Goal: Find specific page/section: Find specific page/section

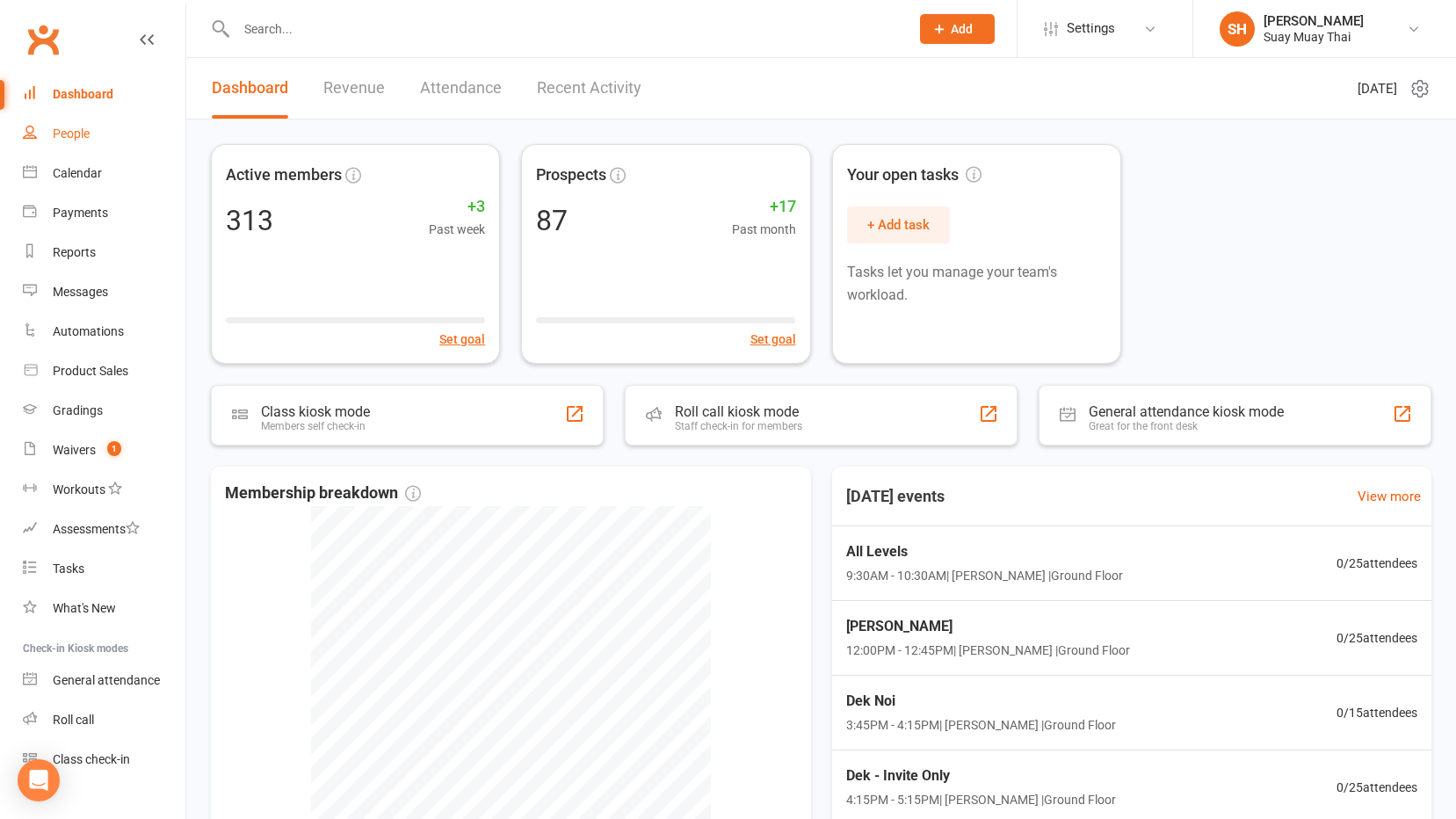
click at [72, 136] on div "People" at bounding box center [71, 133] width 37 height 14
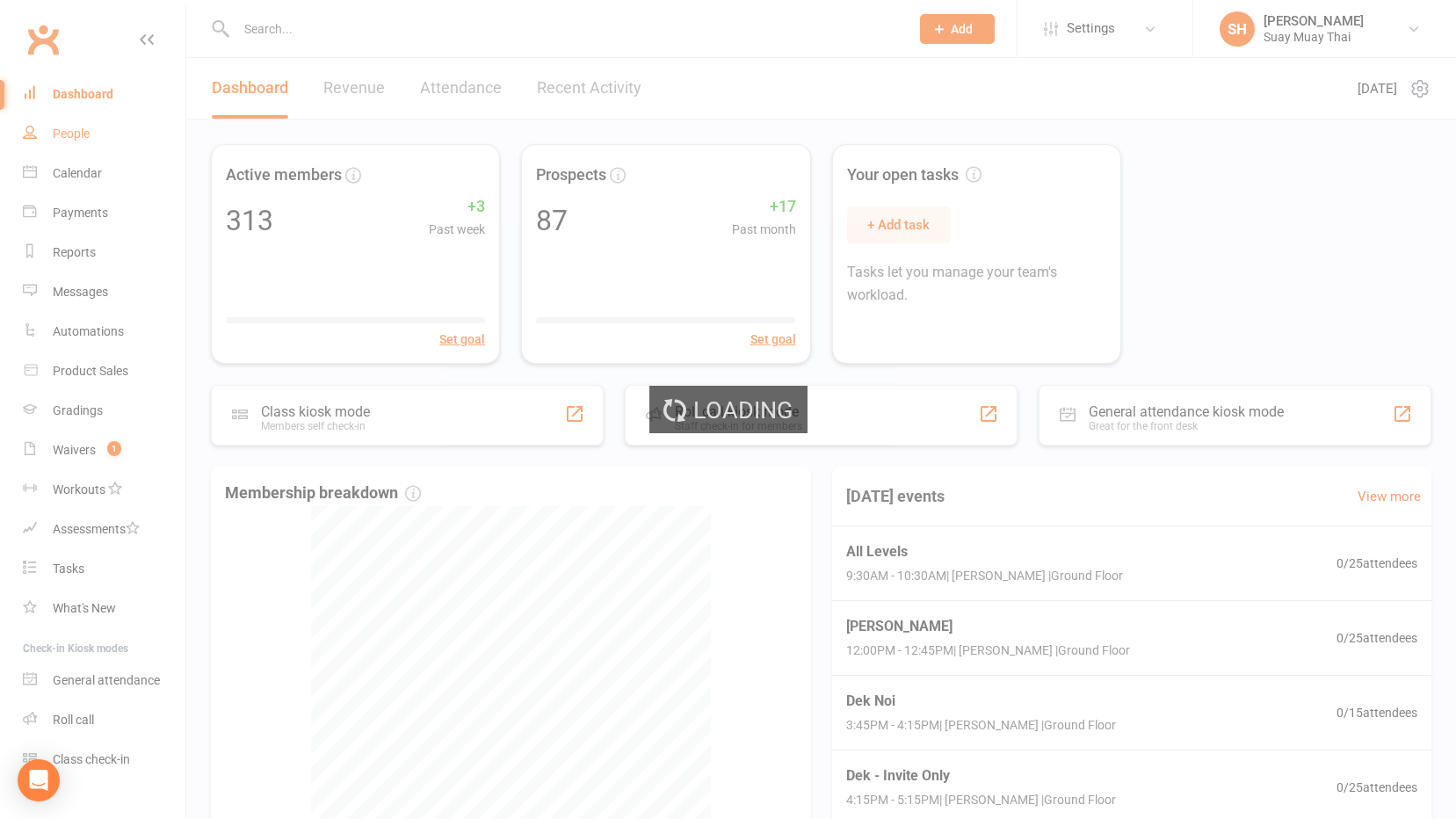
select select "100"
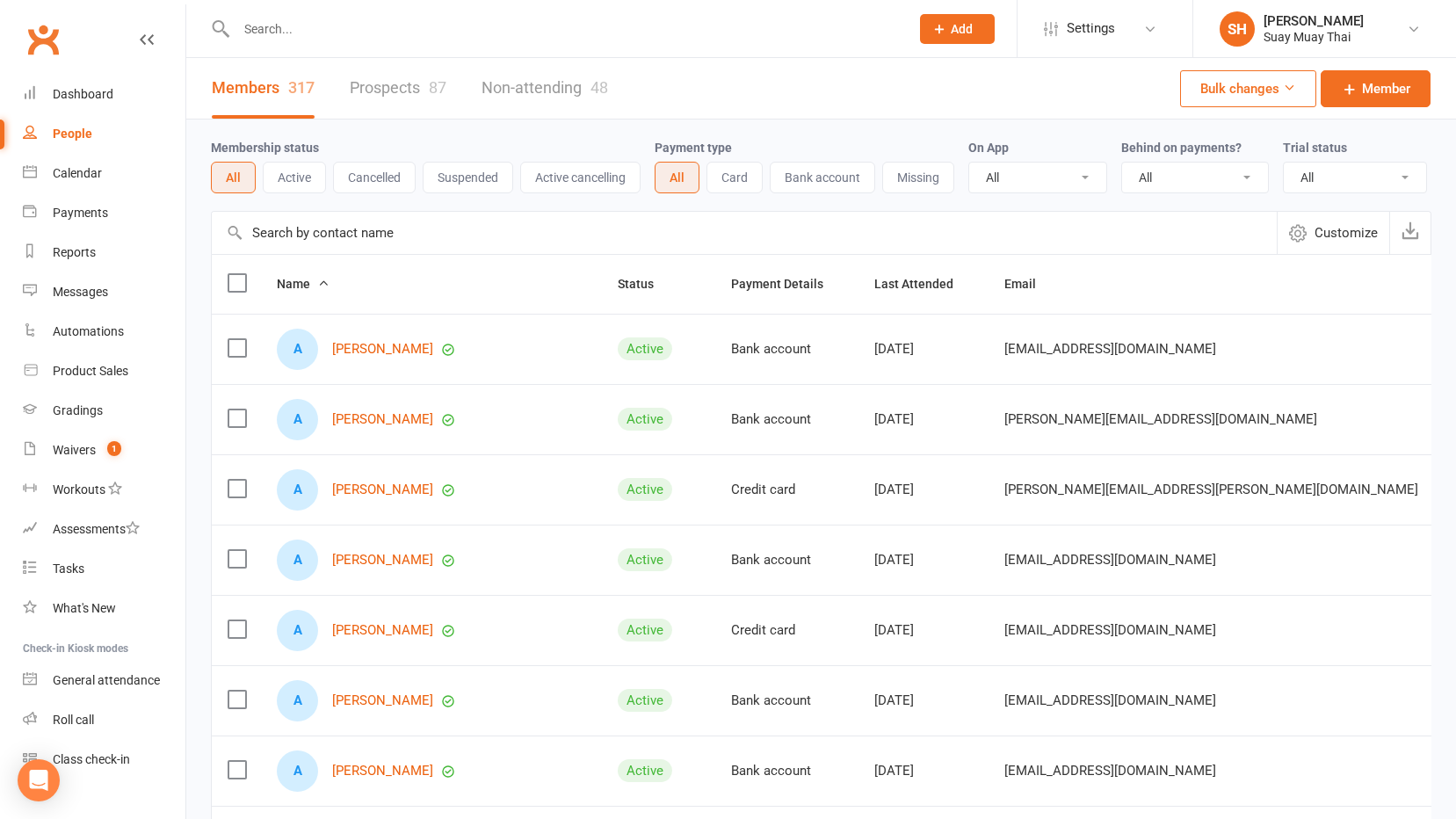
click at [1135, 172] on select "All No Yes" at bounding box center [1195, 177] width 146 height 30
select select "true"
click at [1124, 163] on select "All No Yes" at bounding box center [1195, 177] width 146 height 30
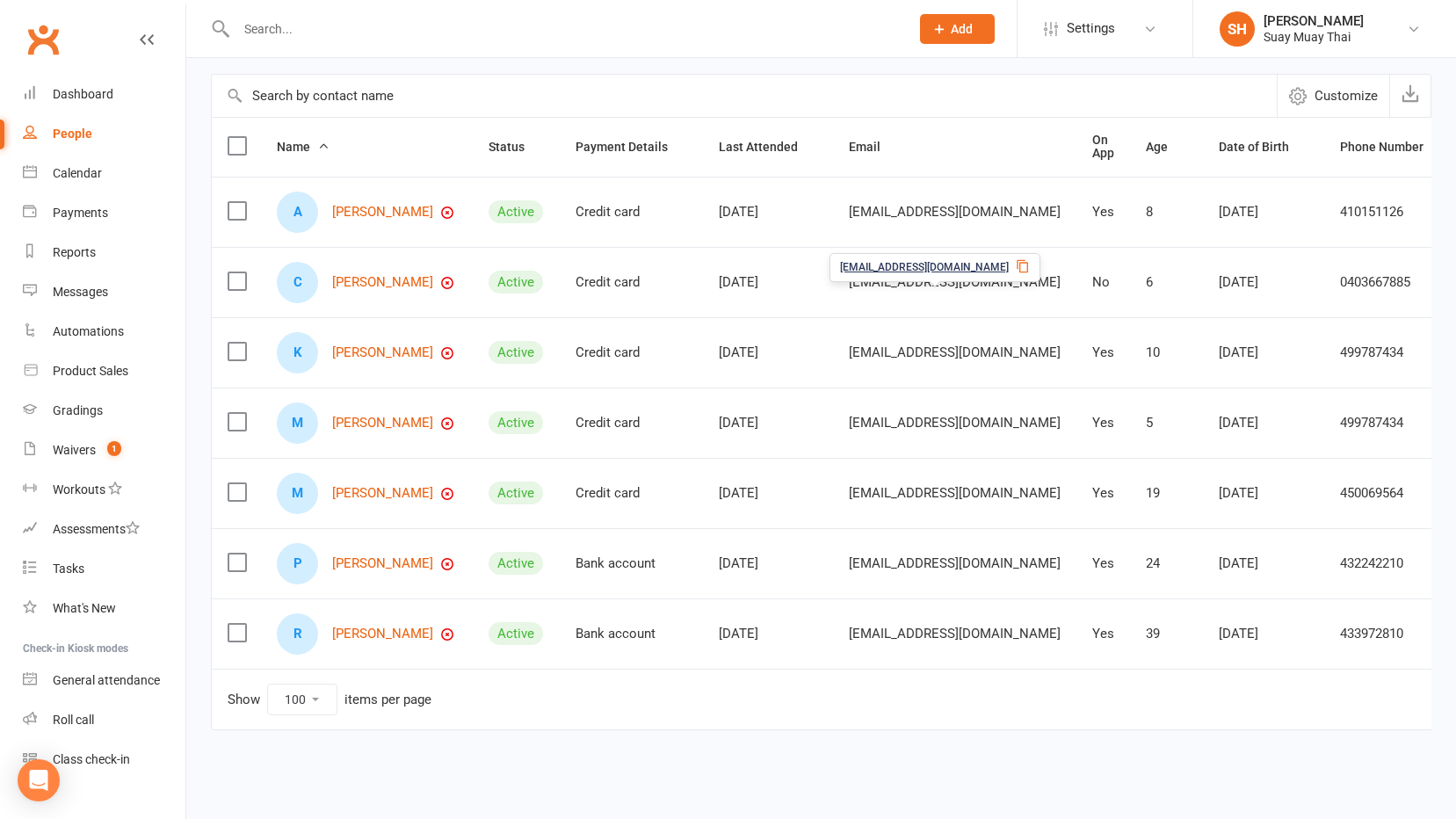
scroll to position [170, 0]
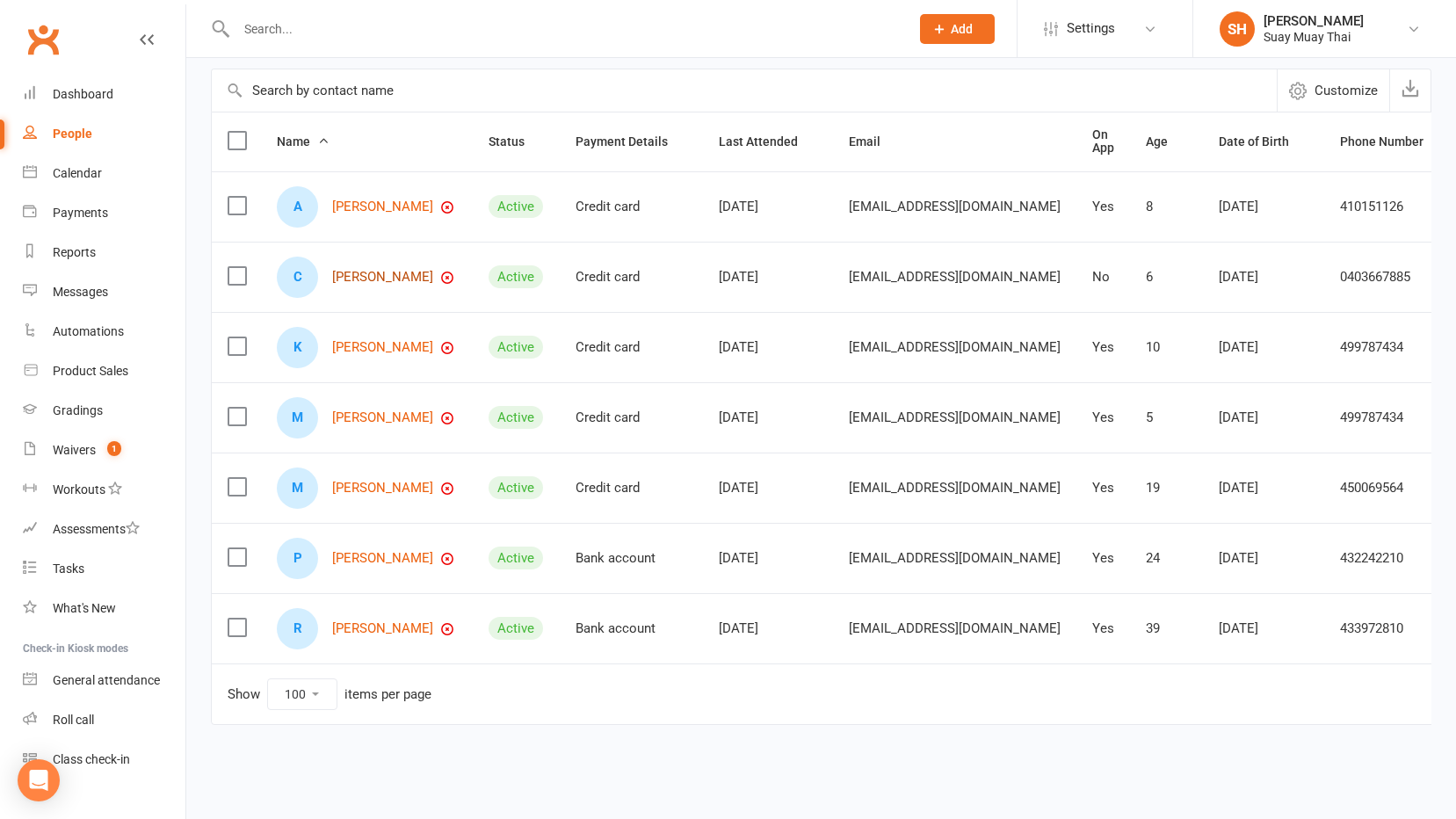
click at [397, 270] on link "[PERSON_NAME]" at bounding box center [383, 278] width 101 height 15
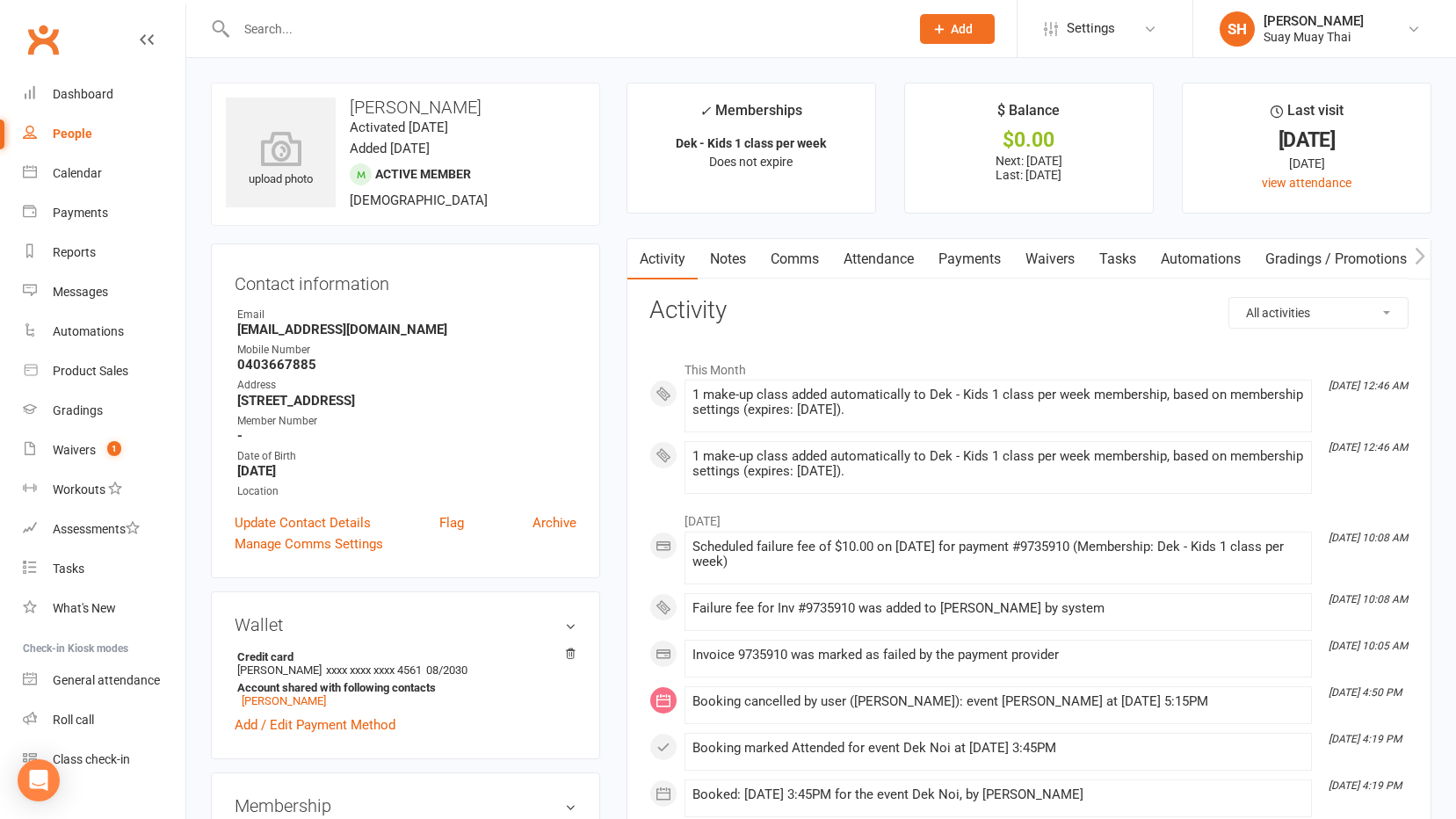
click at [958, 251] on link "Payments" at bounding box center [969, 259] width 87 height 41
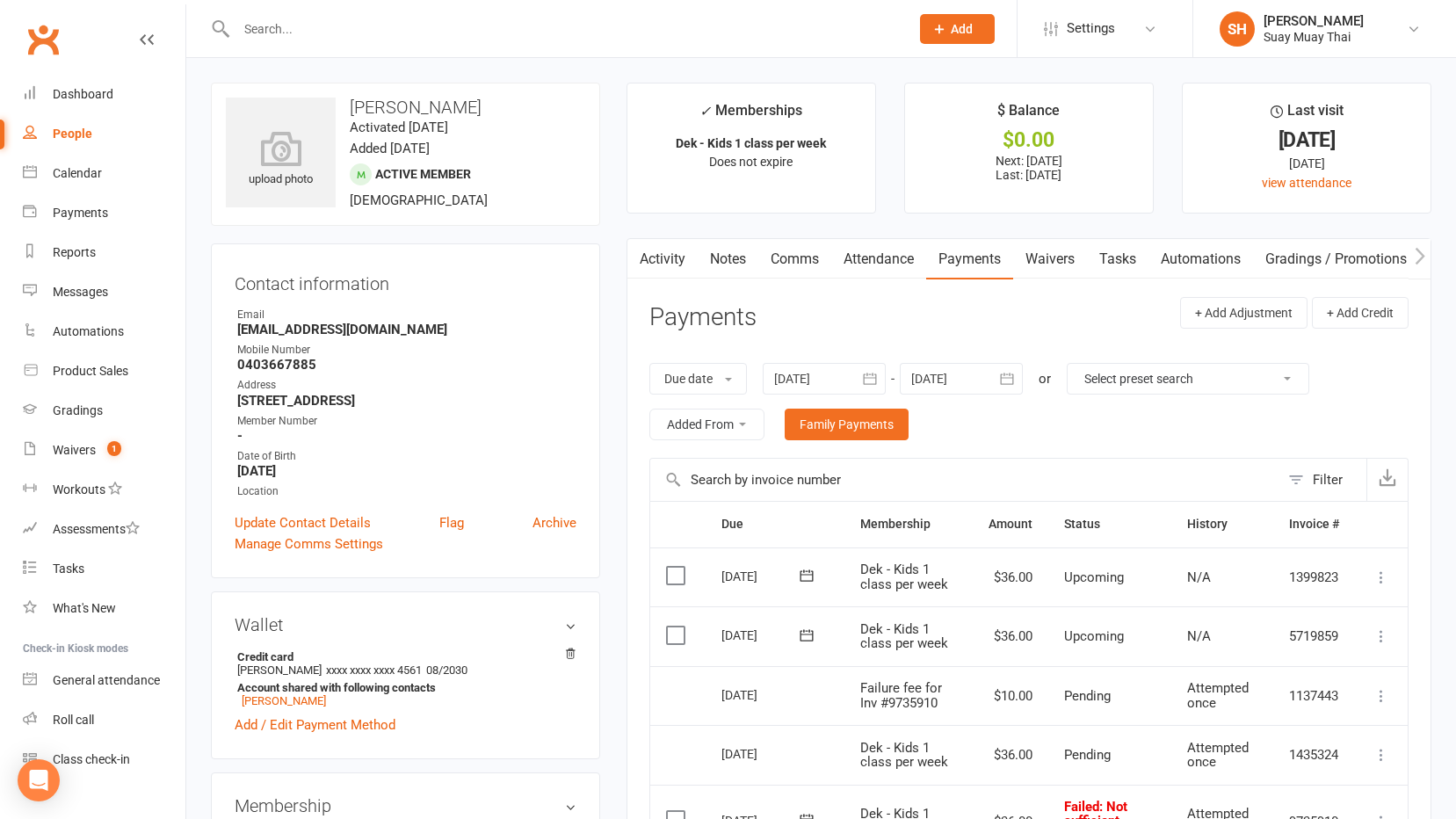
click at [65, 128] on div "People" at bounding box center [72, 133] width 40 height 14
select select "true"
select select "100"
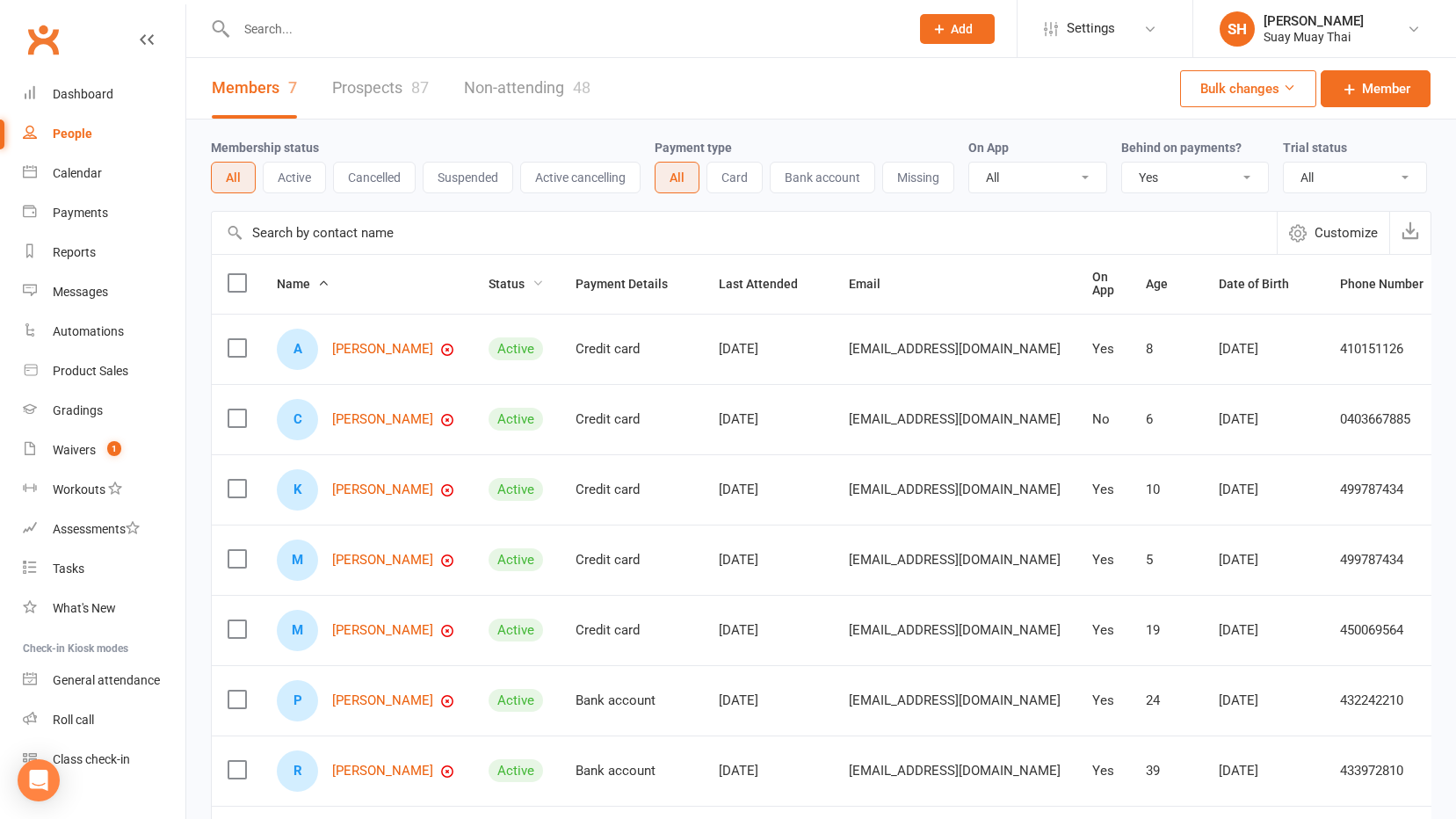
scroll to position [157, 0]
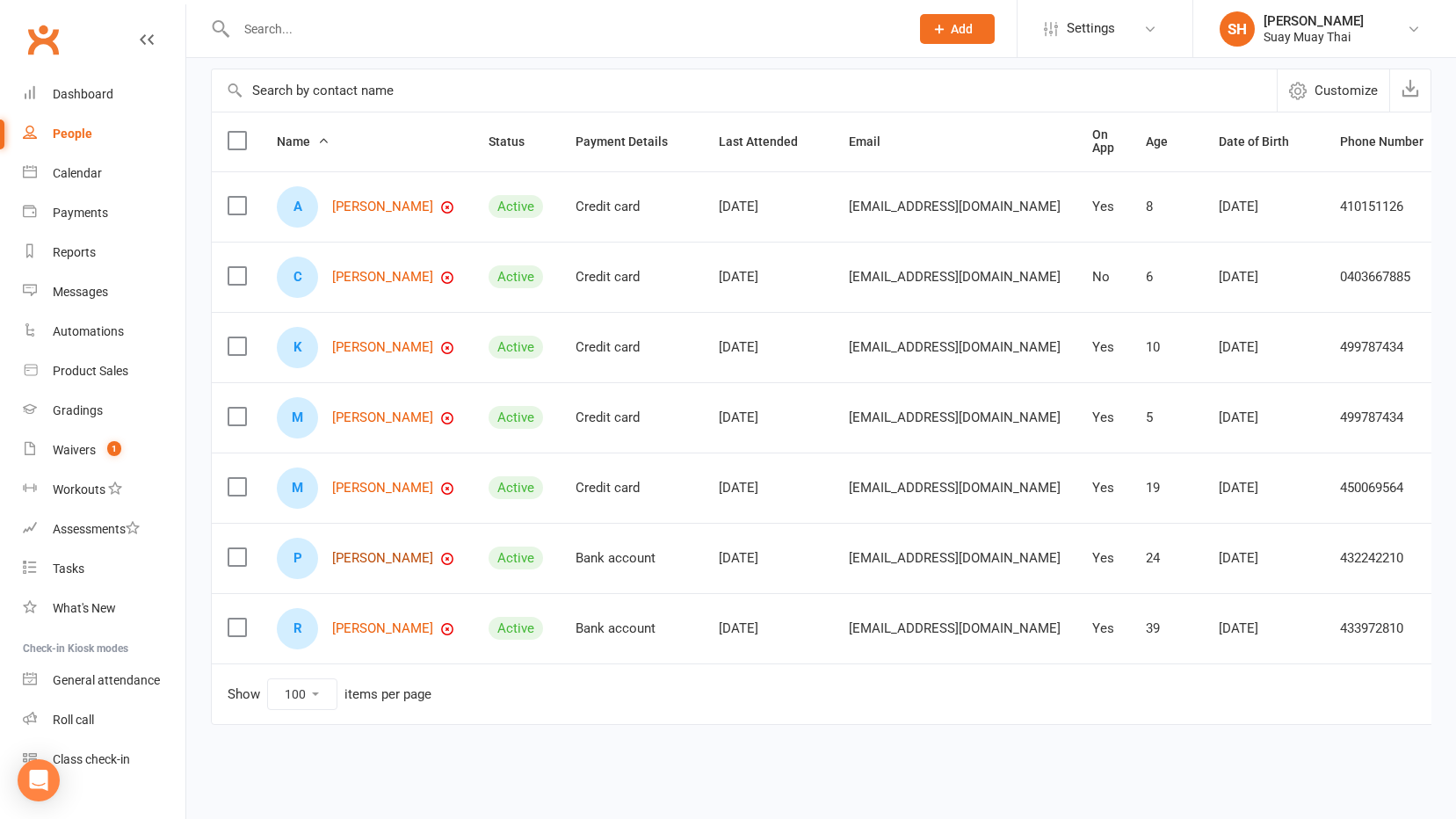
click at [382, 551] on link "[PERSON_NAME]" at bounding box center [383, 558] width 101 height 15
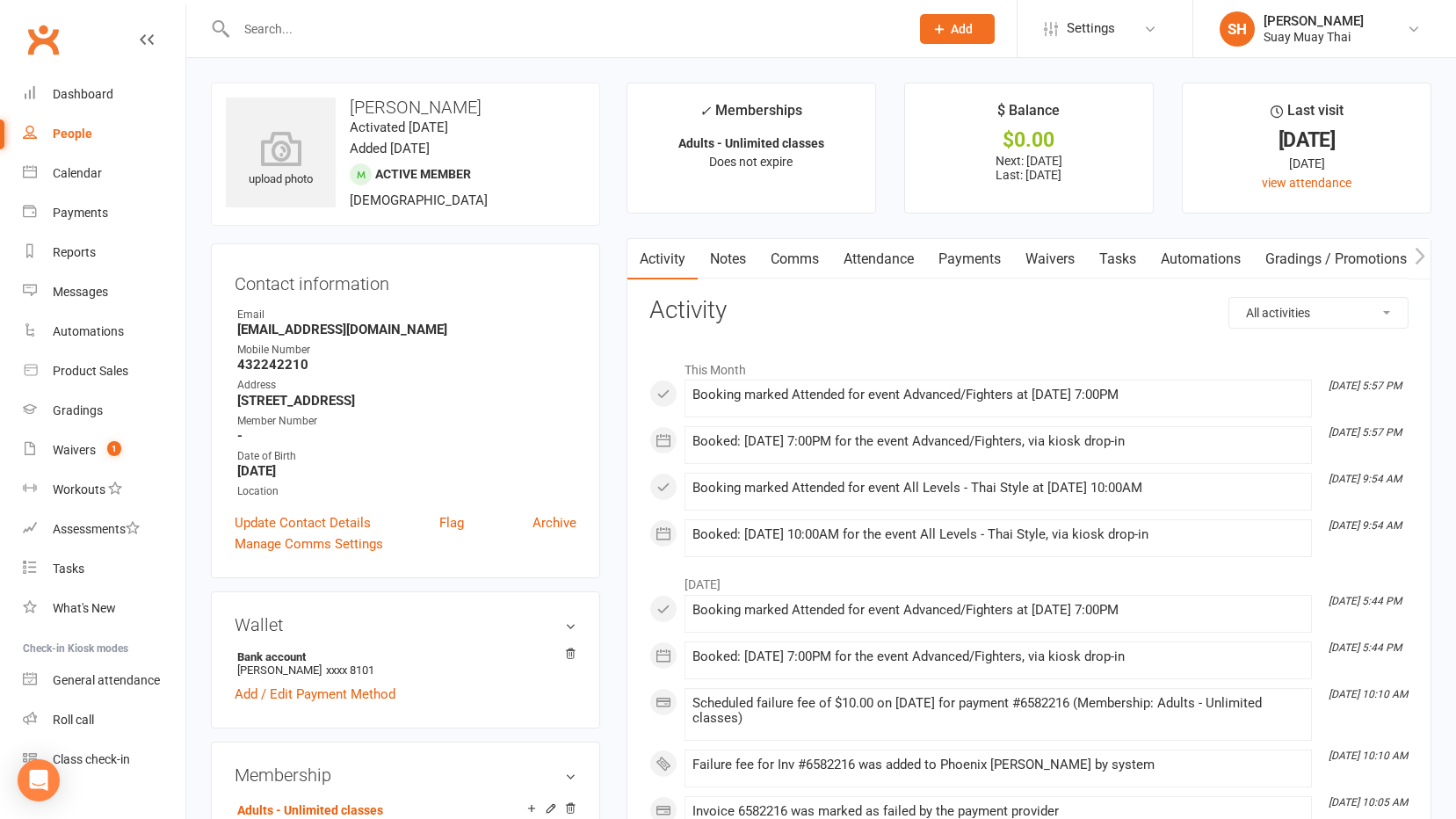
click at [980, 252] on link "Payments" at bounding box center [969, 259] width 87 height 41
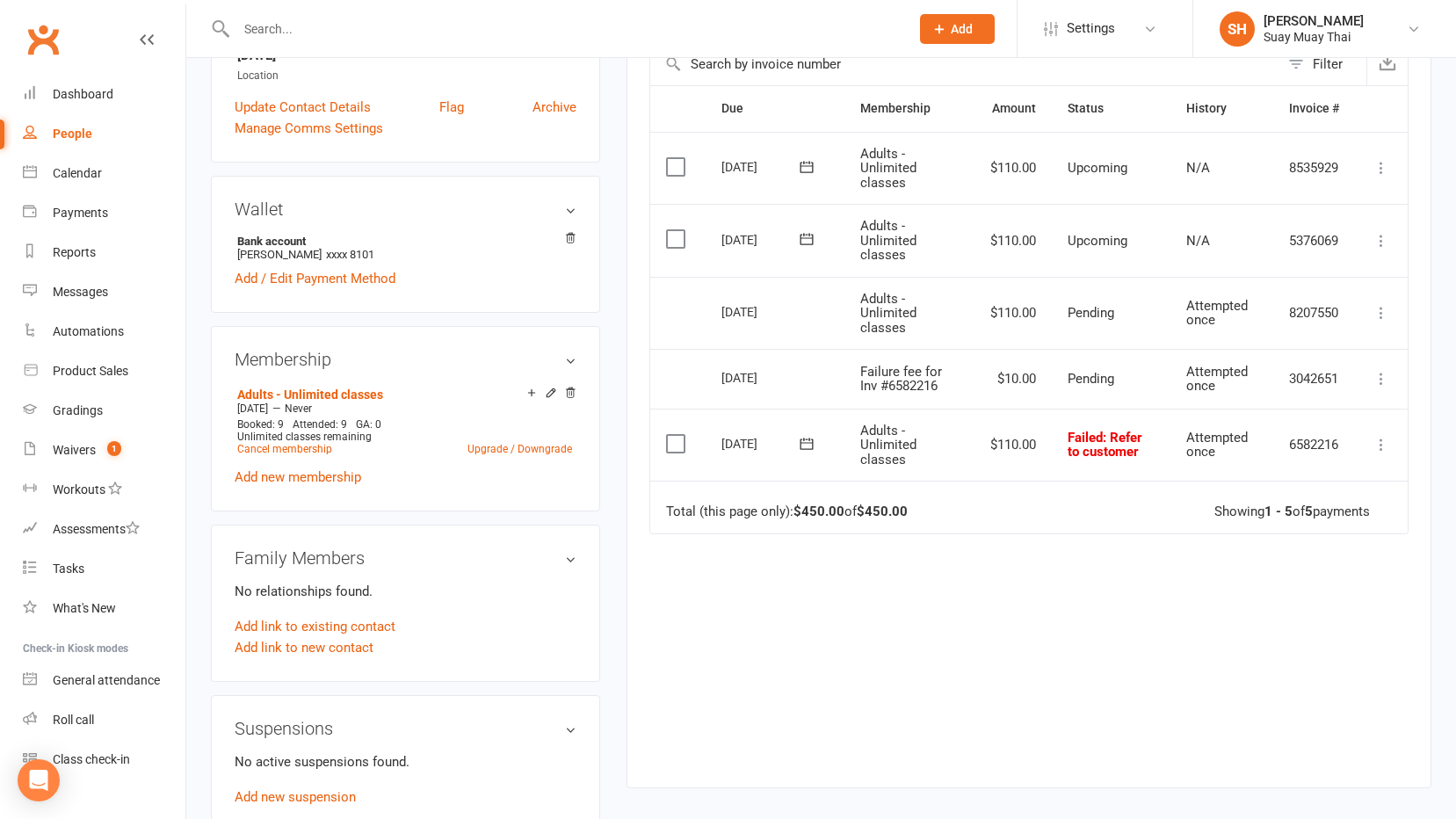
scroll to position [351, 0]
